Goal: Task Accomplishment & Management: Manage account settings

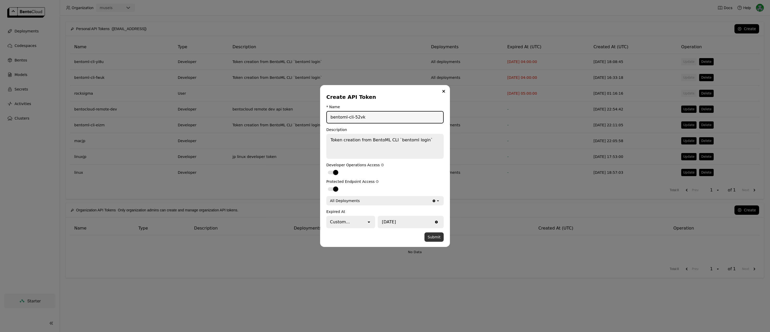
click at [440, 237] on button "Submit" at bounding box center [433, 237] width 19 height 9
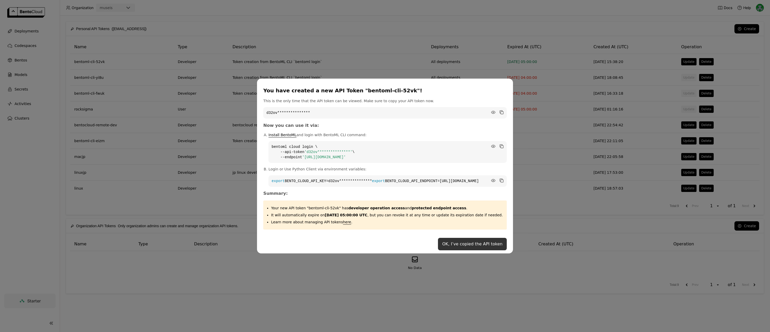
click at [483, 249] on button "OK, I’ve copied the API token" at bounding box center [472, 244] width 69 height 12
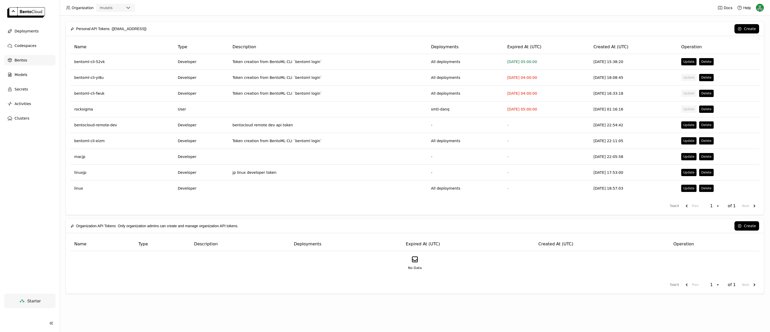
click at [20, 60] on span "Bentos" at bounding box center [21, 60] width 12 height 6
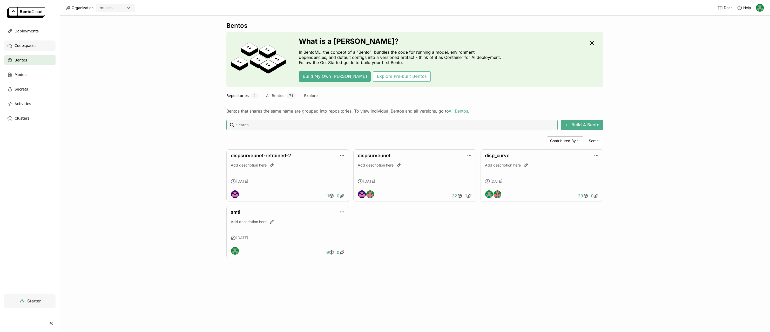
click at [24, 45] on span "Codespaces" at bounding box center [26, 46] width 22 height 6
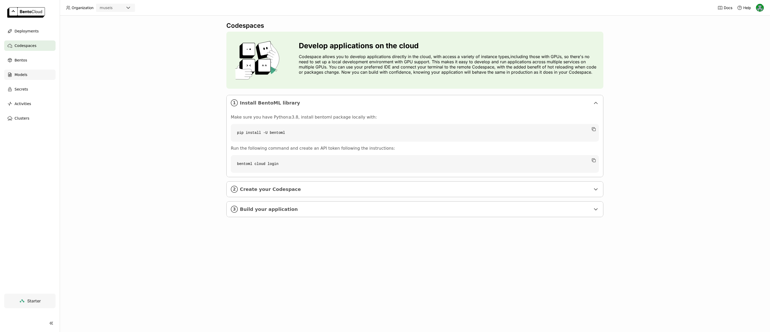
click at [23, 77] on span "Models" at bounding box center [21, 75] width 13 height 6
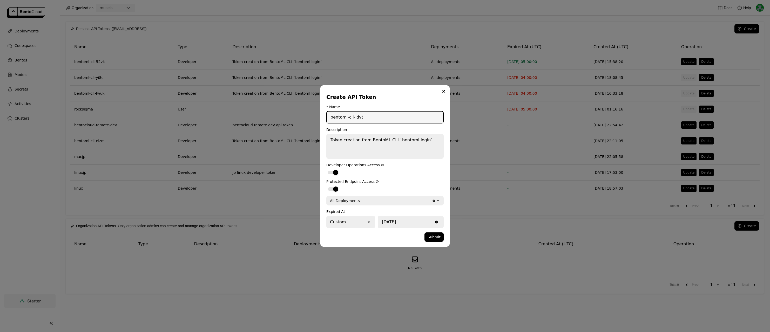
drag, startPoint x: 372, startPoint y: 119, endPoint x: 313, endPoint y: 113, distance: 59.2
click at [313, 113] on div "Create API Token * Name bentoml-cli-ldyt Description Token creation from BentoM…" at bounding box center [385, 166] width 770 height 332
click at [436, 237] on button "Submit" at bounding box center [433, 237] width 19 height 9
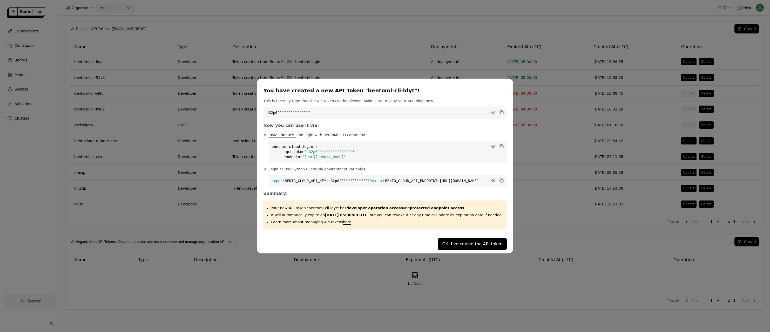
click at [491, 111] on icon "dialog" at bounding box center [493, 112] width 4 height 3
click at [501, 112] on icon "dialog" at bounding box center [502, 113] width 3 height 3
click at [491, 145] on icon "dialog" at bounding box center [493, 146] width 5 height 5
click at [491, 179] on icon "dialog" at bounding box center [493, 180] width 4 height 3
drag, startPoint x: 419, startPoint y: 185, endPoint x: 269, endPoint y: 179, distance: 149.9
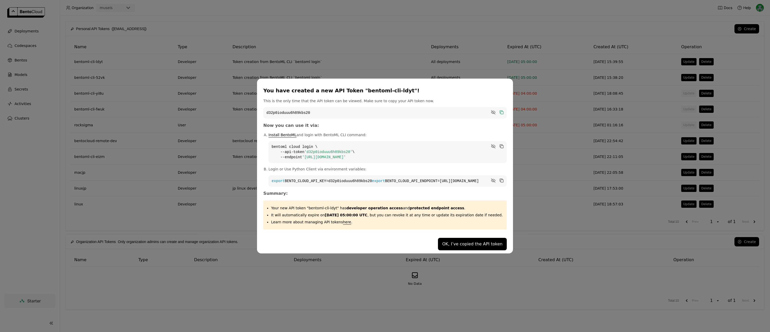
click at [269, 179] on div "You have created a new API Token "bentoml-cli-ldyt"! This is the only time that…" at bounding box center [385, 166] width 256 height 175
copy code "export BENTO_CLOUD_API_KEY=d32p0ioduuu6h89kbs20 export BENTO_CLOUD_API_ENDPOINT…"
drag, startPoint x: 383, startPoint y: 153, endPoint x: 283, endPoint y: 137, distance: 101.4
click at [283, 137] on li "Install BentoML and login with BentoML CLI command: bentoml cloud login \ --api…" at bounding box center [387, 147] width 238 height 31
click at [501, 146] on icon "dialog" at bounding box center [502, 147] width 3 height 3
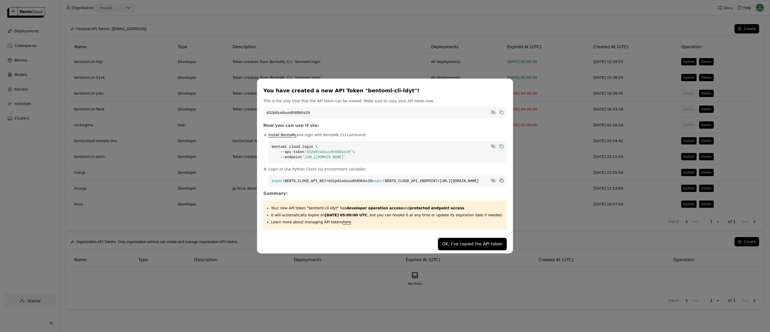
click at [375, 56] on div "You have created a new API Token "bentoml-cli-ldyt"! This is the only time that…" at bounding box center [385, 166] width 770 height 332
click at [468, 246] on button "OK, I’ve copied the API token" at bounding box center [472, 244] width 69 height 12
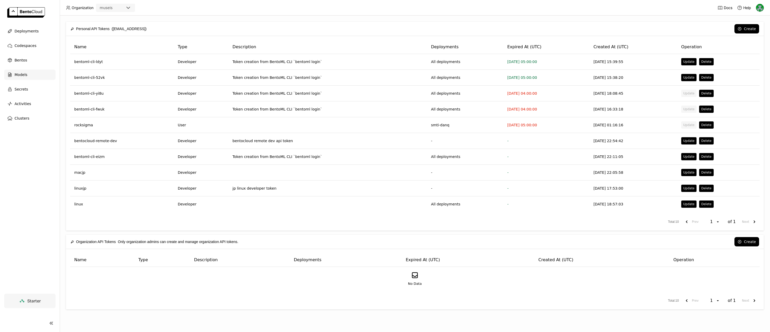
click at [15, 73] on span "Models" at bounding box center [21, 75] width 13 height 6
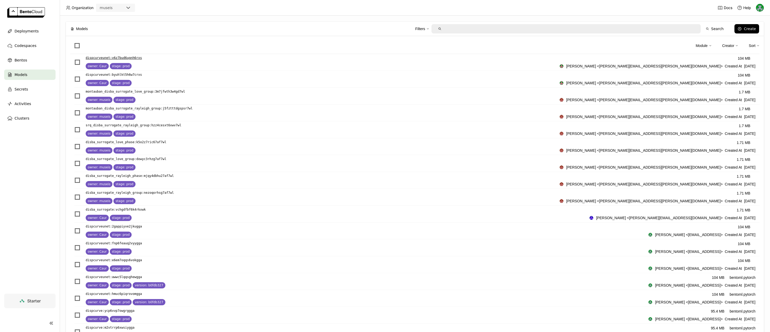
click at [98, 58] on p "dispcurveunet : v6z7bud6ugnh6rxs" at bounding box center [114, 57] width 56 height 5
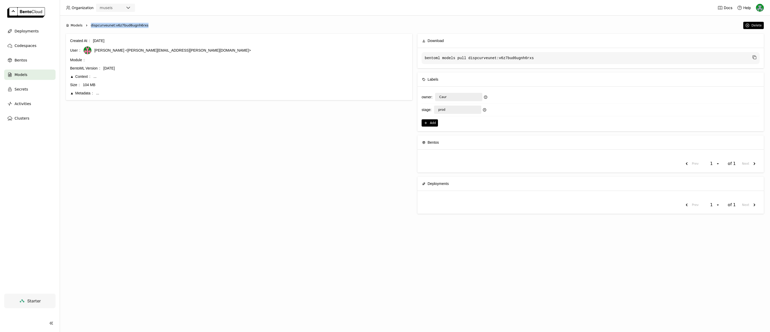
drag, startPoint x: 150, startPoint y: 27, endPoint x: 91, endPoint y: 28, distance: 58.4
click at [91, 28] on ol "Models Right dispcurveunet:v6z7bud6ugnh6rxs" at bounding box center [403, 25] width 675 height 5
copy span "dispcurveunet:v6z7bud6ugnh6rxs"
